Goal: Find contact information: Find contact information

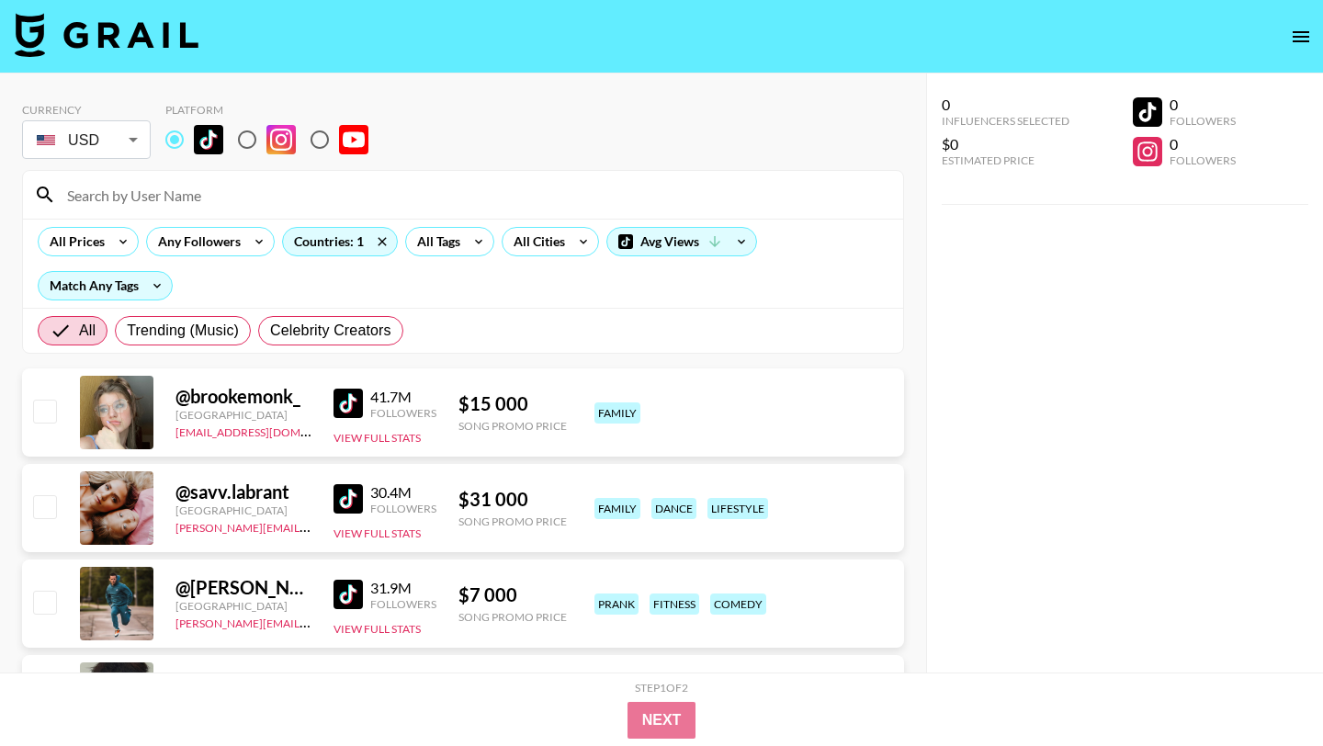
click at [183, 202] on input at bounding box center [474, 194] width 836 height 29
paste input "@xoxob4y?_t=ZN-90Vt2nBSEoI&_r=1"
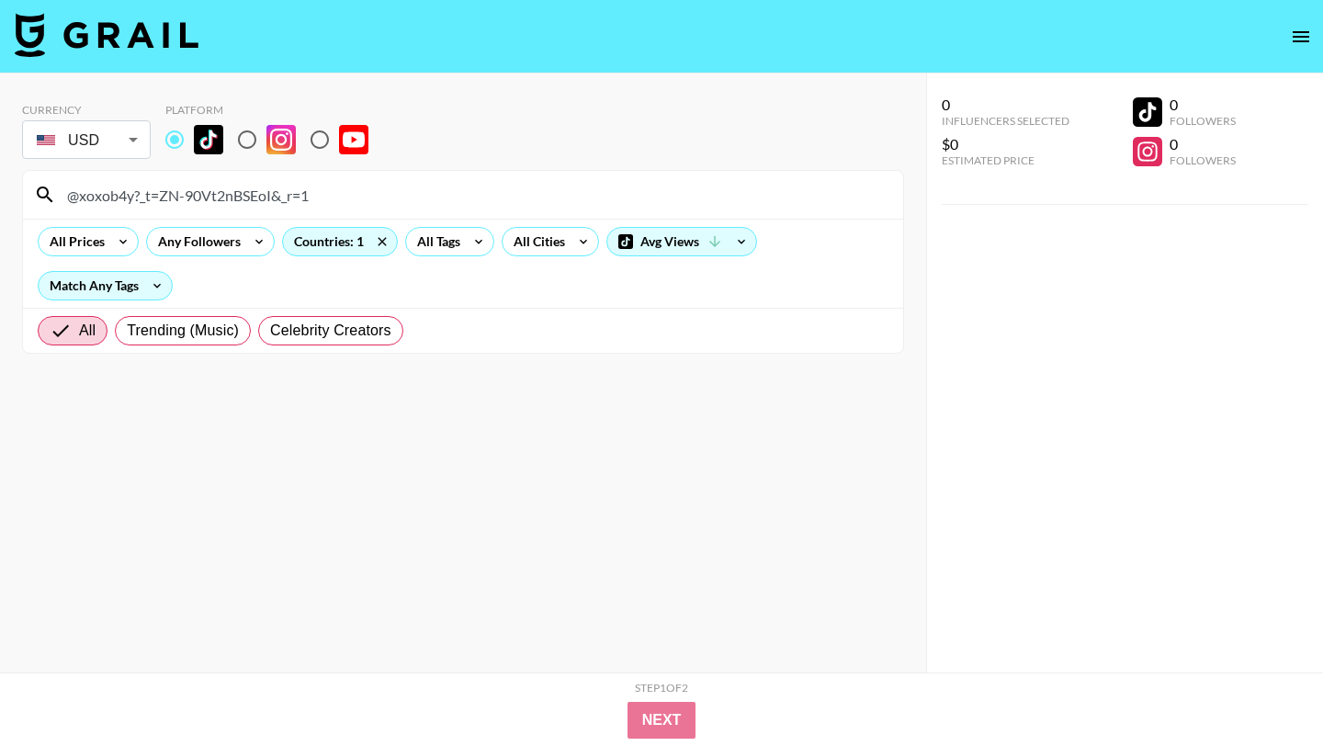
drag, startPoint x: 132, startPoint y: 192, endPoint x: 450, endPoint y: 195, distance: 318.0
click at [450, 195] on input "@xoxob4y?_t=ZN-90Vt2nBSEoI&_r=1" at bounding box center [474, 194] width 836 height 29
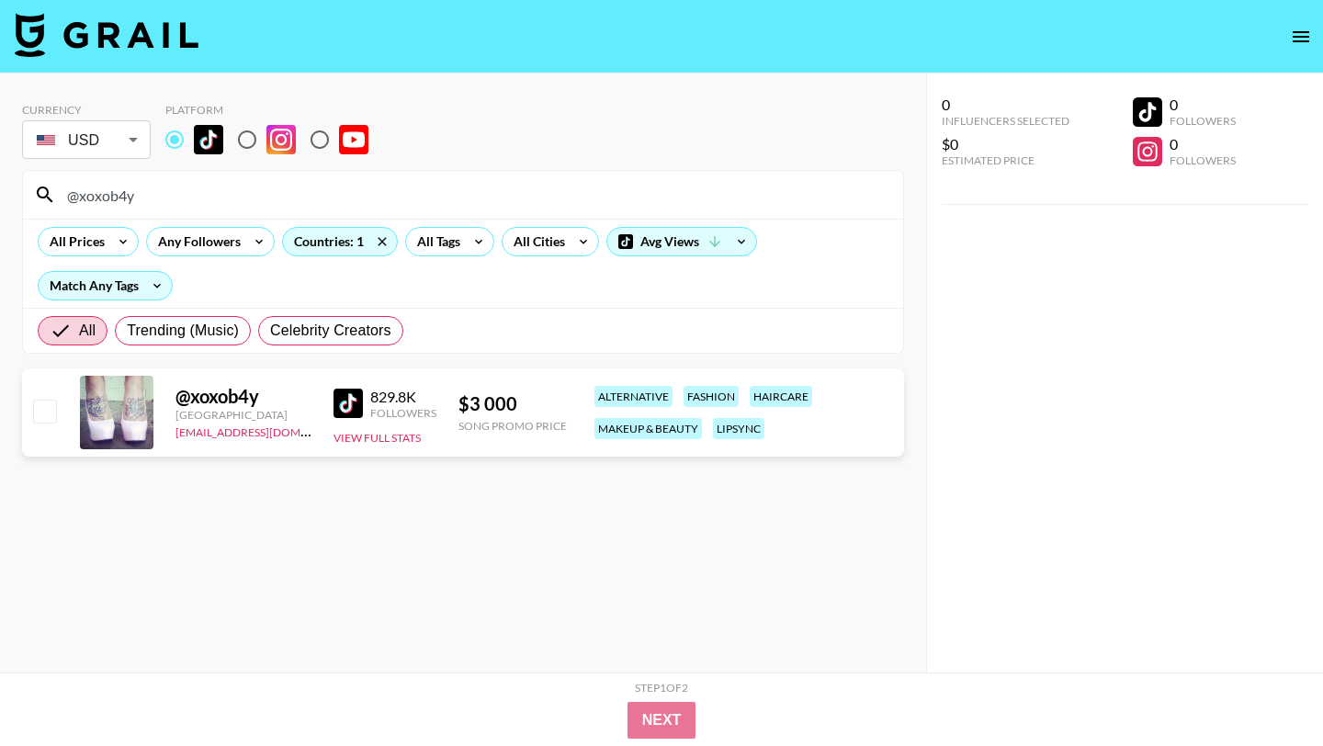
click at [453, 550] on section "Currency USD USD ​ Platform @xoxob4y All Prices Any Followers Countries: 1 All …" at bounding box center [463, 387] width 882 height 599
click at [348, 411] on img at bounding box center [348, 403] width 29 height 29
drag, startPoint x: 142, startPoint y: 190, endPoint x: 0, endPoint y: 190, distance: 141.5
click at [0, 190] on div "Currency USD USD ​ Platform @xoxob4y All Prices Any Followers Countries: 1 All …" at bounding box center [463, 410] width 926 height 673
paste input "iamcolah"
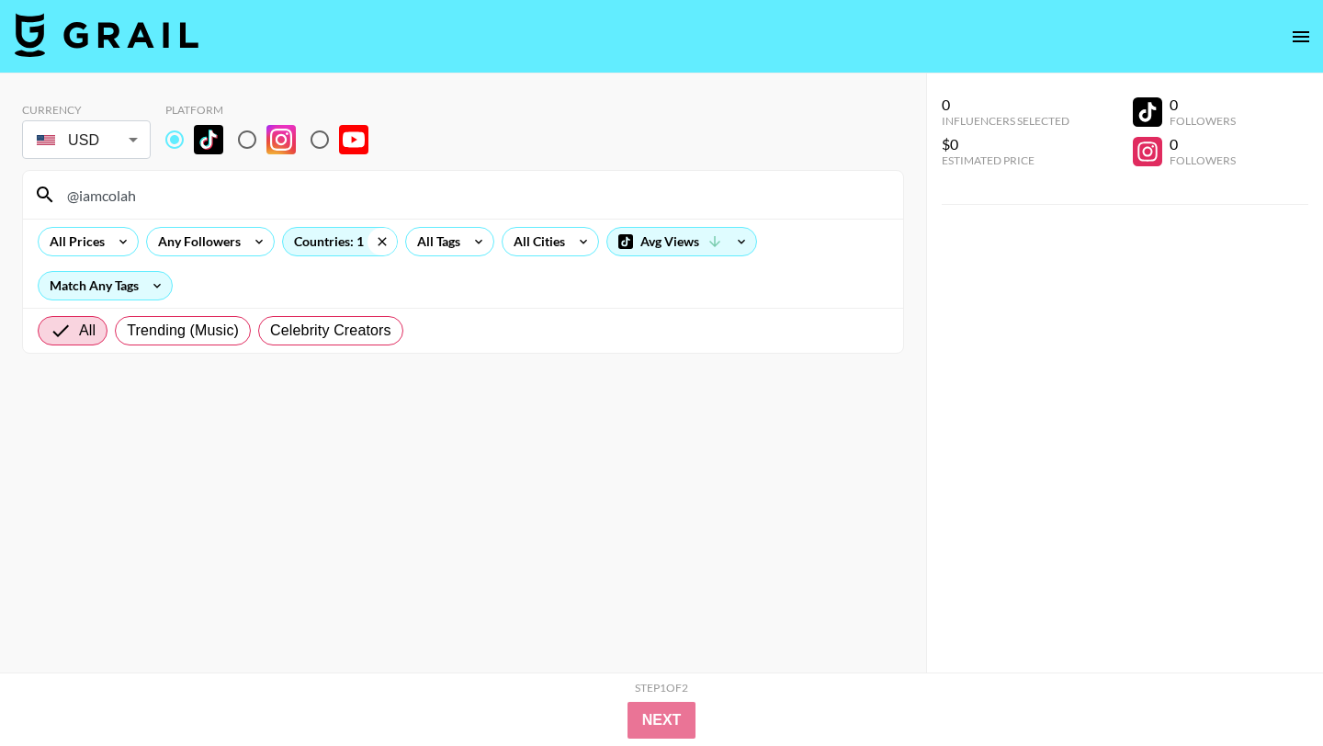
click at [384, 241] on icon at bounding box center [382, 242] width 29 height 28
click at [190, 192] on input "@iamcolah" at bounding box center [474, 194] width 836 height 29
drag, startPoint x: 153, startPoint y: 203, endPoint x: 0, endPoint y: 191, distance: 153.0
click at [15, 197] on div "Currency USD USD ​ Platform @iamcolah All Prices Any Followers All Countries Al…" at bounding box center [463, 410] width 926 height 673
paste input "alahnaestrella"
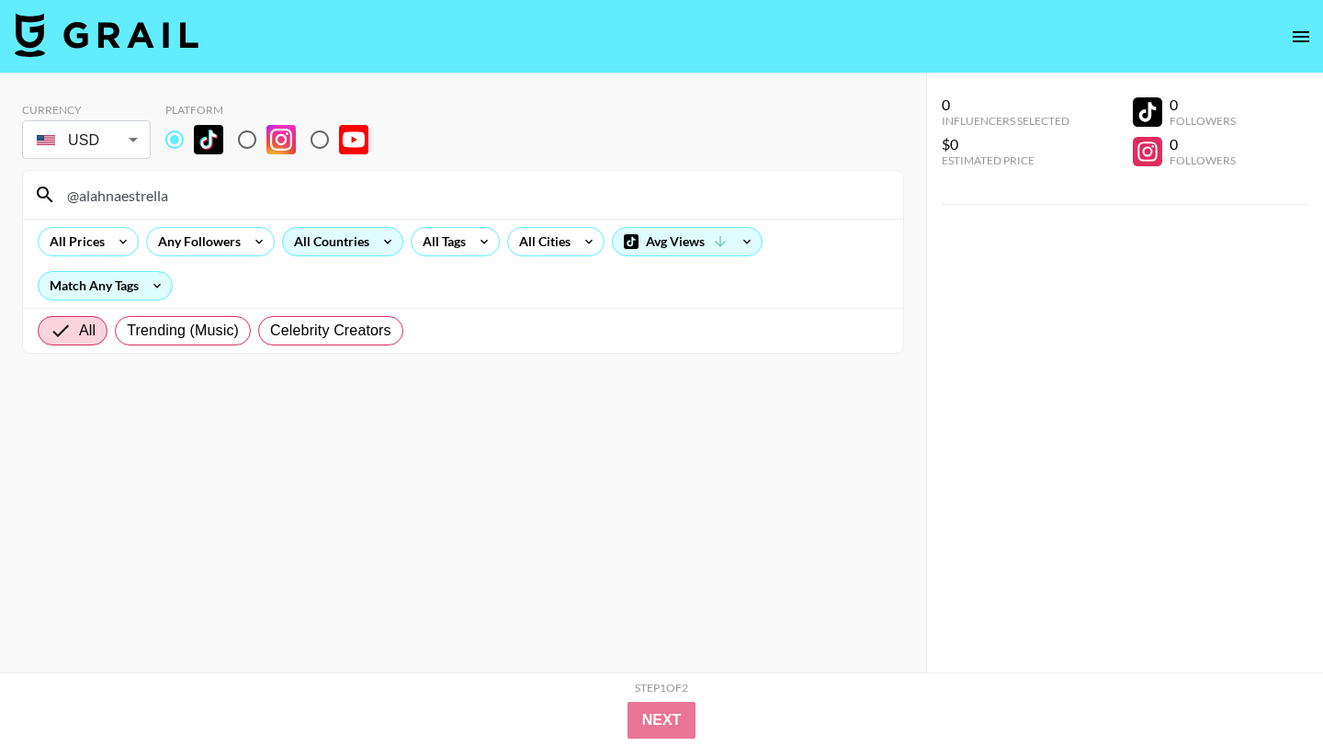
click at [77, 198] on input "@alahnaestrella" at bounding box center [474, 194] width 836 height 29
drag, startPoint x: 198, startPoint y: 191, endPoint x: 0, endPoint y: 172, distance: 198.5
click at [0, 180] on div "Currency USD USD ​ Platform alahnaestrella All Prices Any Followers All Countri…" at bounding box center [463, 410] width 926 height 673
paste input "danieladibx"
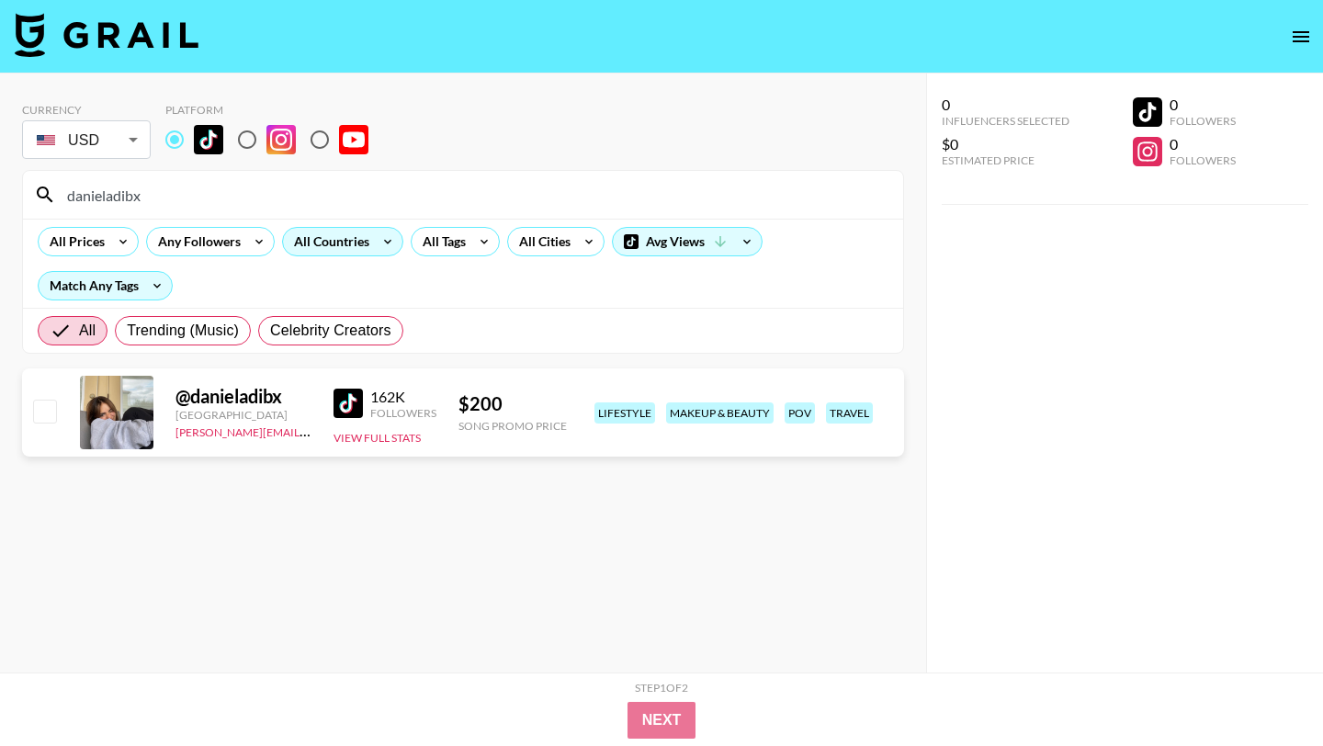
click at [426, 483] on section "Currency USD USD ​ Platform danieladibx All Prices Any Followers All Countries …" at bounding box center [463, 387] width 882 height 599
click at [362, 403] on img at bounding box center [348, 403] width 29 height 29
drag, startPoint x: 195, startPoint y: 198, endPoint x: 0, endPoint y: 194, distance: 194.9
click at [0, 196] on div "Currency USD USD ​ Platform danieladibx All Prices Any Followers All Countries …" at bounding box center [463, 410] width 926 height 673
paste input "miawiahmm"
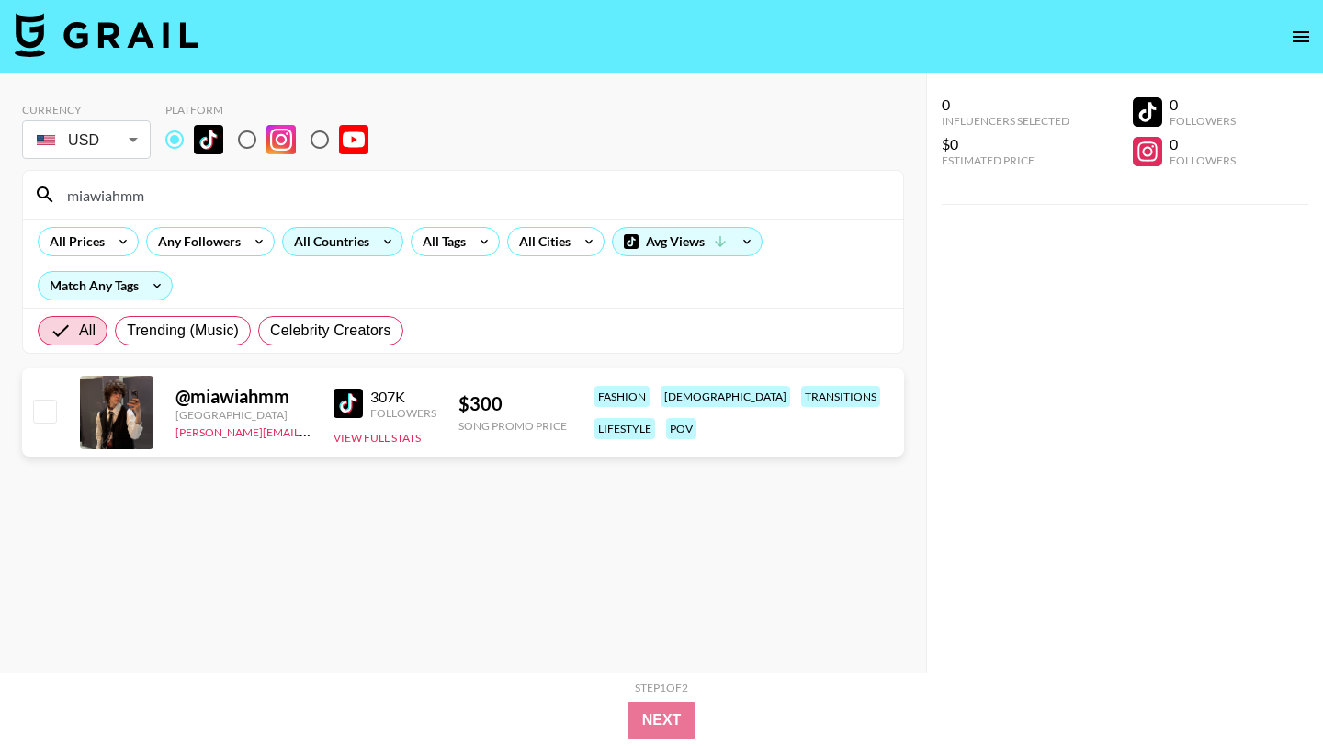
drag, startPoint x: 173, startPoint y: 194, endPoint x: 0, endPoint y: 174, distance: 174.0
click at [0, 179] on div "Currency USD USD ​ Platform miawiahmm All Prices Any Followers All Countries Al…" at bounding box center [463, 410] width 926 height 673
paste input "@alahnaestrella"
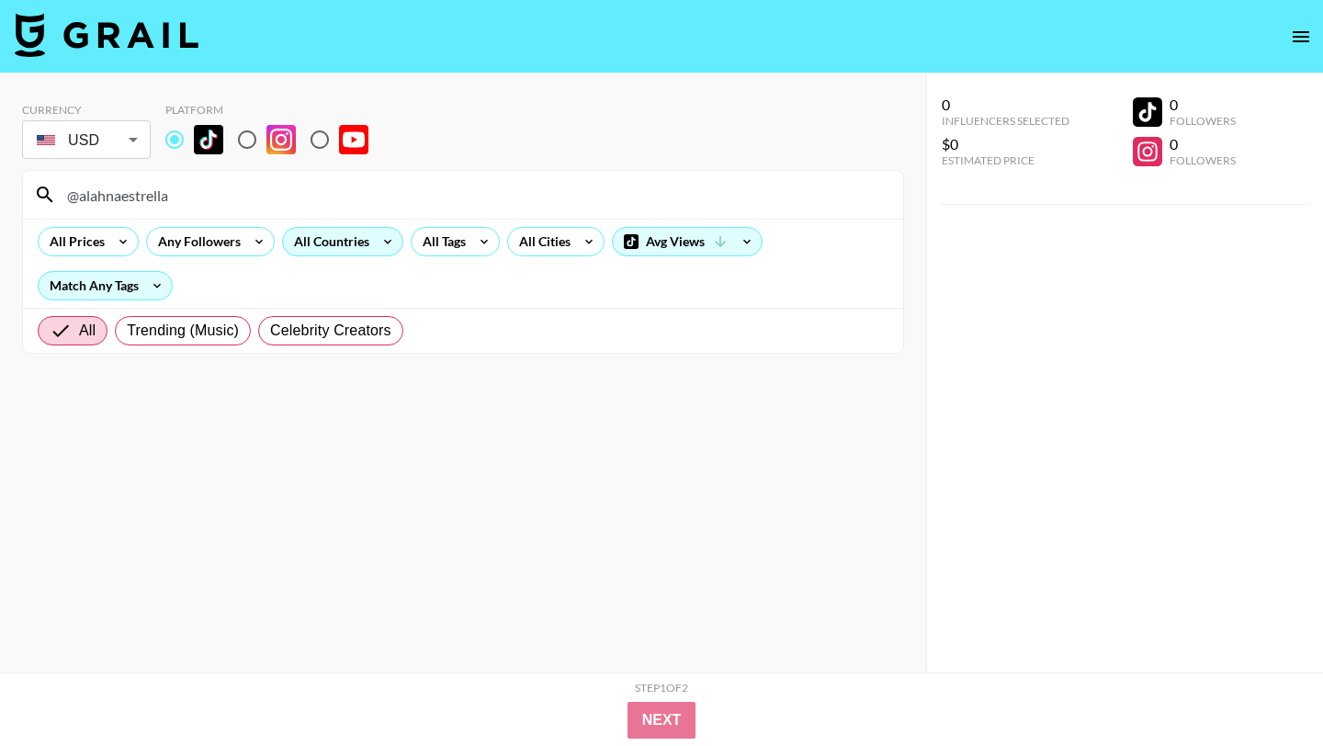
click at [78, 199] on input "@alahnaestrella" at bounding box center [474, 194] width 836 height 29
drag, startPoint x: 226, startPoint y: 190, endPoint x: 0, endPoint y: 185, distance: 226.2
click at [0, 188] on div "Currency USD USD ​ Platform alahnaestrella All Prices Any Followers All Countri…" at bounding box center [463, 410] width 926 height 673
paste input "@danieladibx"
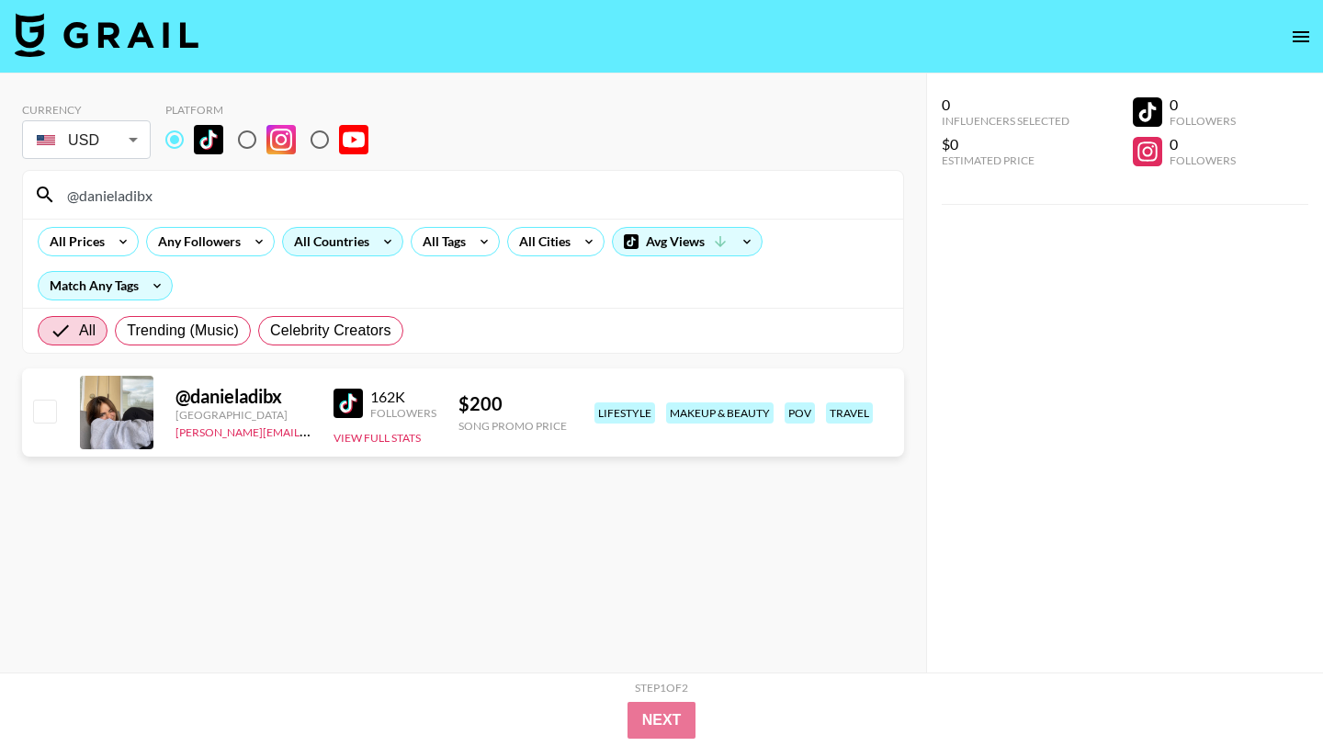
drag, startPoint x: 186, startPoint y: 191, endPoint x: 0, endPoint y: 188, distance: 185.7
click at [0, 188] on div "Currency USD USD ​ Platform @danieladibx All Prices Any Followers All Countries…" at bounding box center [463, 410] width 926 height 673
paste input "[PERSON_NAME].rose39"
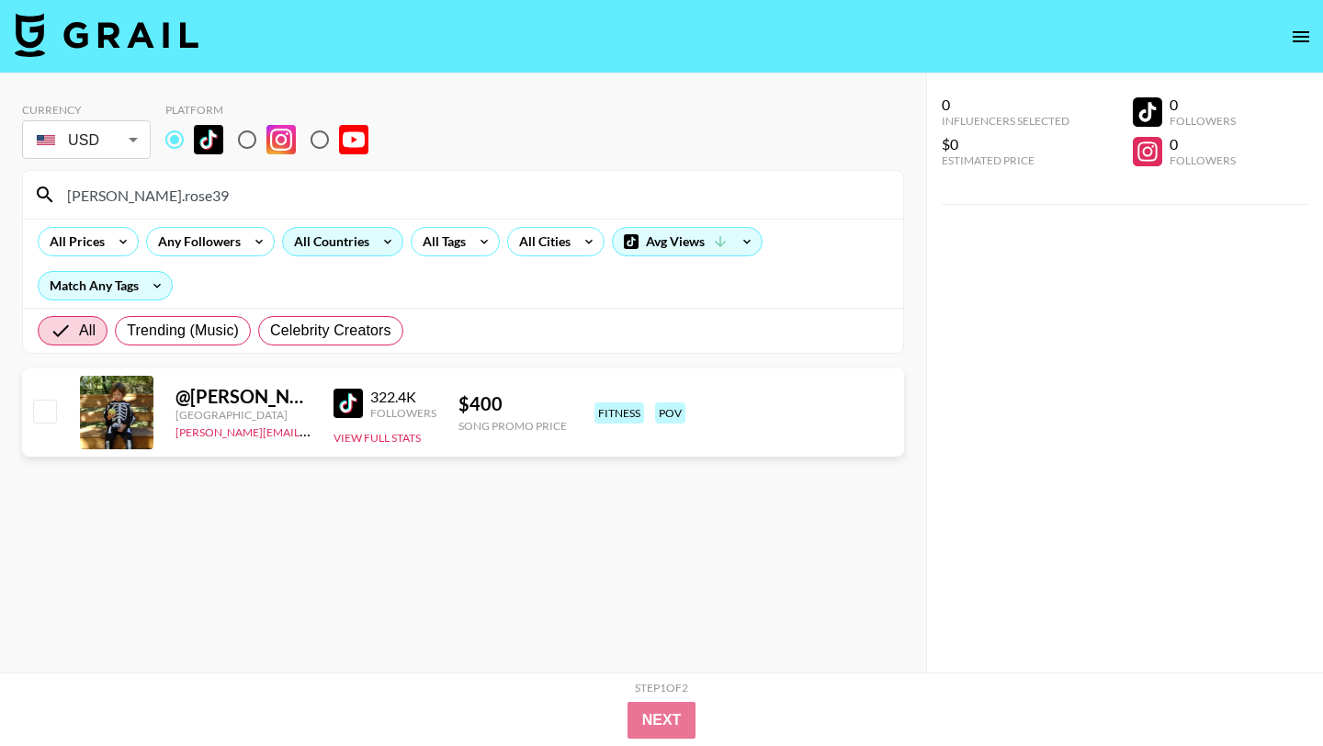
click at [347, 394] on img at bounding box center [348, 403] width 29 height 29
drag, startPoint x: 185, startPoint y: 193, endPoint x: 0, endPoint y: 178, distance: 185.3
click at [0, 178] on div "Currency USD USD ​ Platform chloe.rose39 All Prices Any Followers All Countries…" at bounding box center [463, 410] width 926 height 673
paste input "@danieladibx"
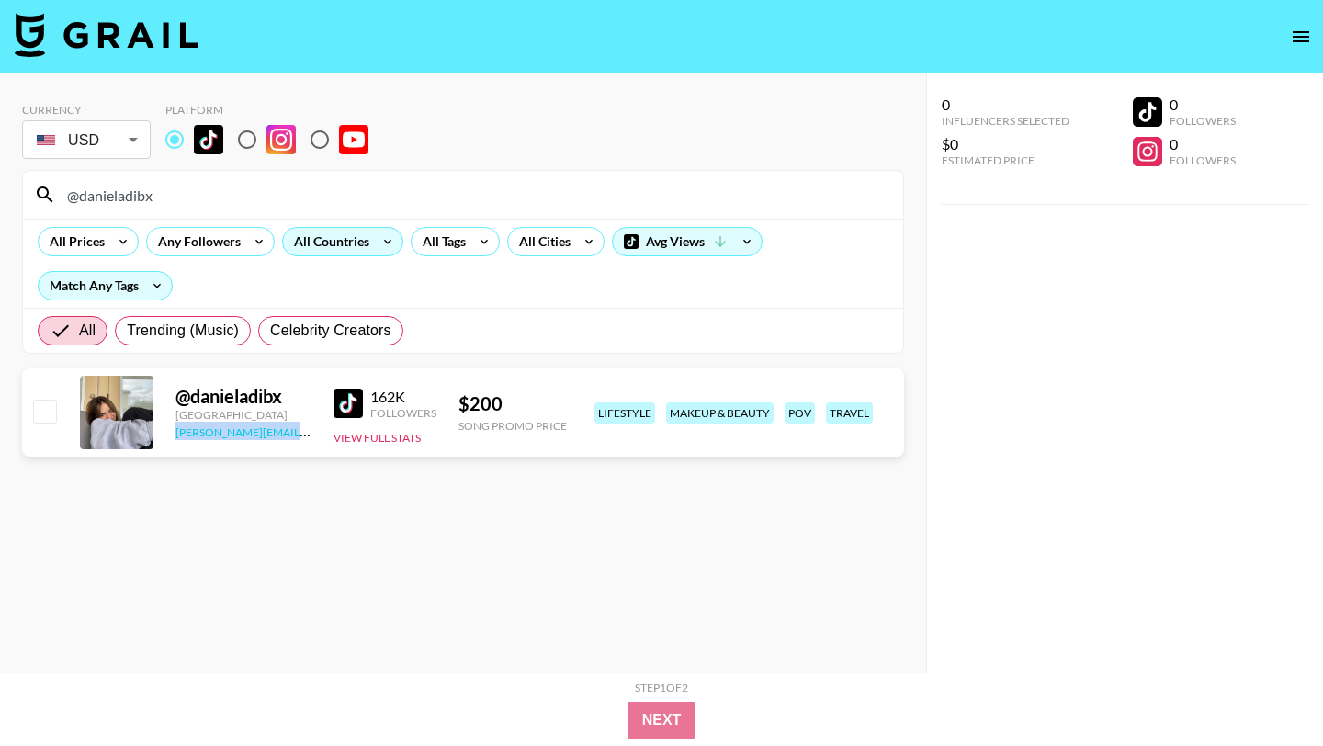
drag, startPoint x: 300, startPoint y: 436, endPoint x: 177, endPoint y: 434, distance: 122.2
click at [177, 434] on div "[PERSON_NAME][EMAIL_ADDRESS][DOMAIN_NAME]" at bounding box center [244, 431] width 136 height 18
copy link "[PERSON_NAME][EMAIL_ADDRESS][DOMAIN_NAME]"
drag, startPoint x: 188, startPoint y: 190, endPoint x: 0, endPoint y: 187, distance: 188.4
click at [0, 187] on div "Currency USD USD ​ Platform @danieladibx All Prices Any Followers All Countries…" at bounding box center [463, 410] width 926 height 673
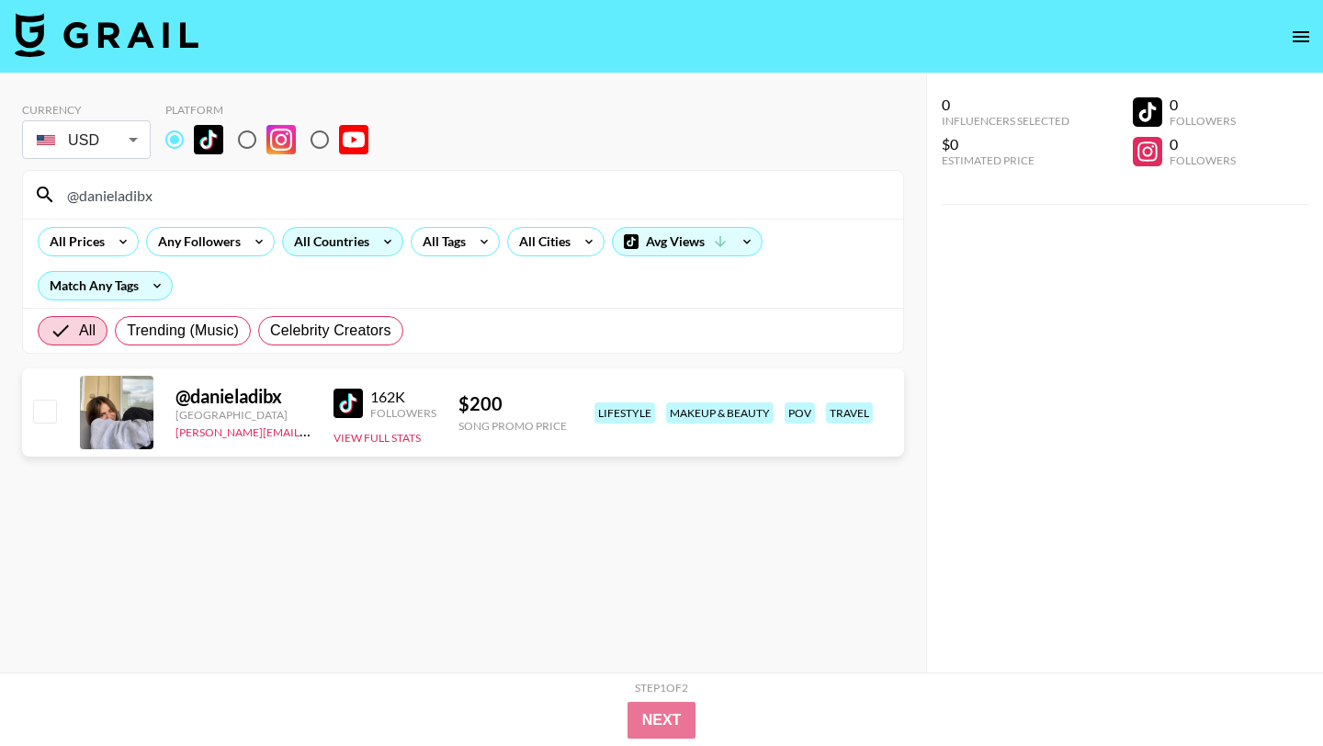
paste input "miawiahmm"
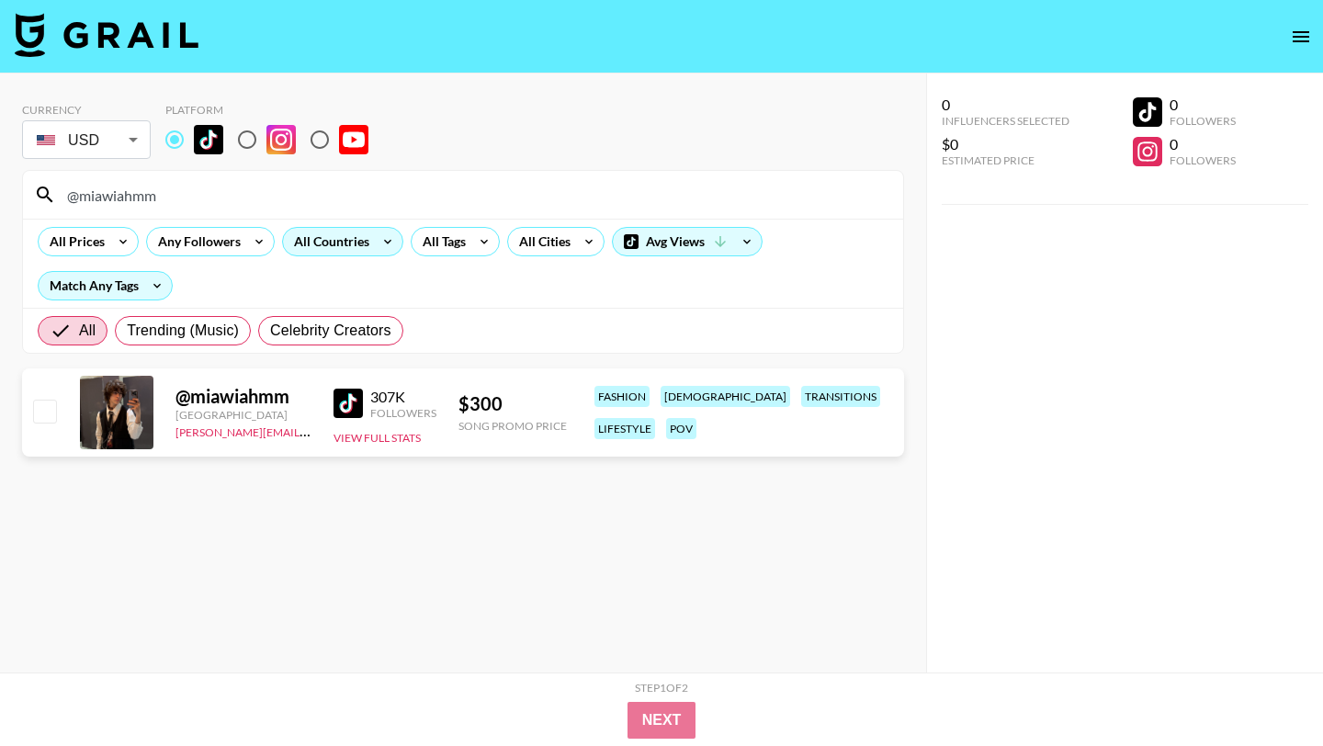
type input "@miawiahmm"
